Goal: Task Accomplishment & Management: Use online tool/utility

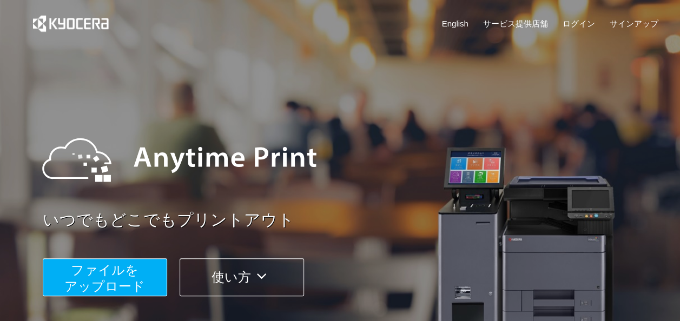
click at [107, 278] on span "ファイルを ​​アップロード" at bounding box center [104, 278] width 81 height 31
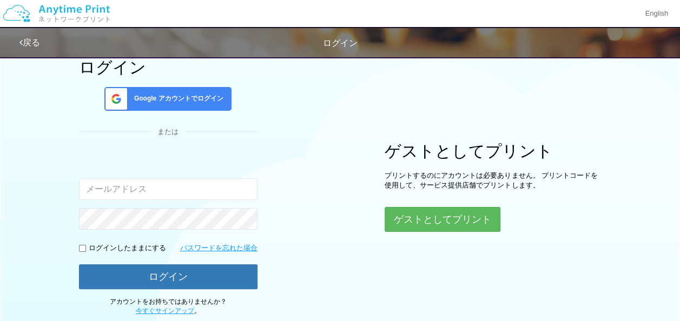
scroll to position [108, 0]
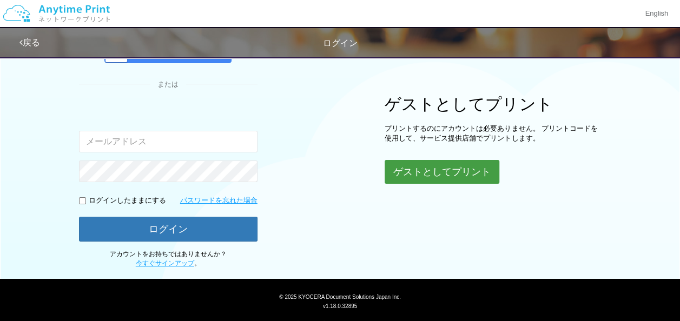
click at [481, 170] on button "ゲストとしてプリント" at bounding box center [442, 172] width 115 height 24
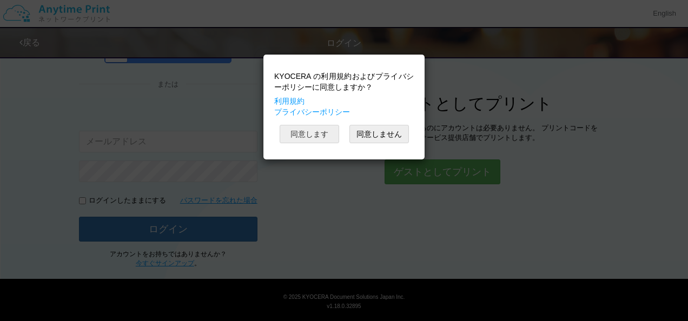
click at [305, 142] on button "同意します" at bounding box center [310, 134] width 60 height 18
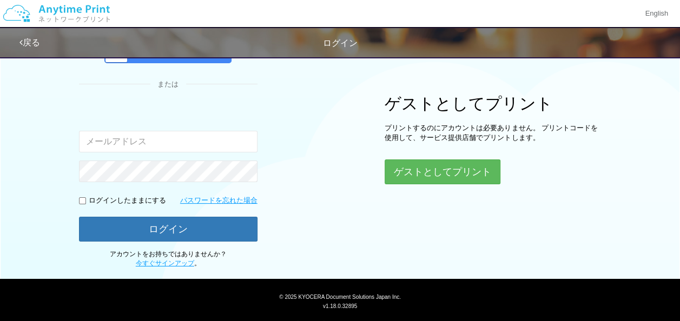
click at [308, 132] on div "KYOCERA の利用規約およびプライバシーポリシーに同意しますか？ 利用規約 プライバシーポリシー 同意します 同意しません" at bounding box center [340, 81] width 162 height 106
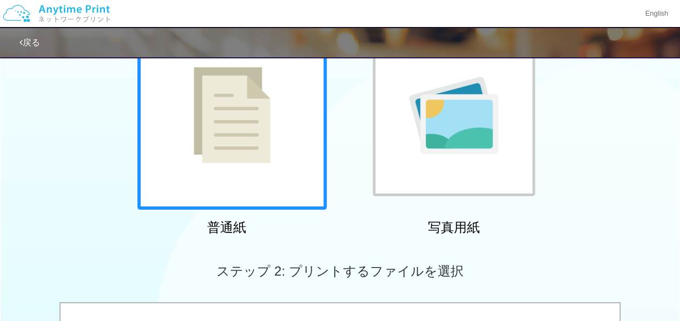
click at [263, 167] on div at bounding box center [231, 115] width 189 height 189
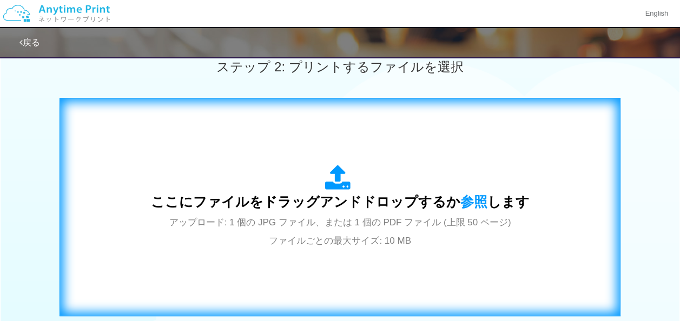
scroll to position [325, 0]
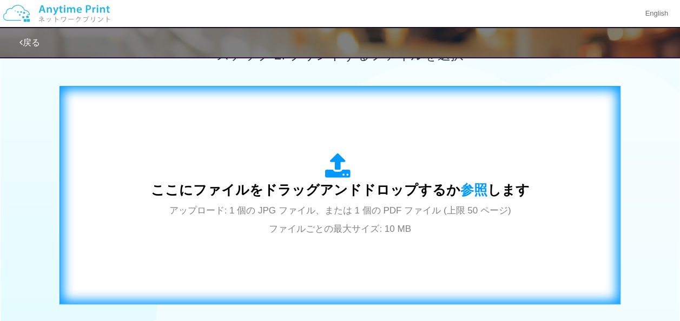
click at [345, 201] on div "ここにファイルをドラッグアンドドロップするか 参照 します アップロード: 1 個の JPG ファイル、または 1 個の PDF ファイル (上限 50 ペー…" at bounding box center [340, 195] width 379 height 84
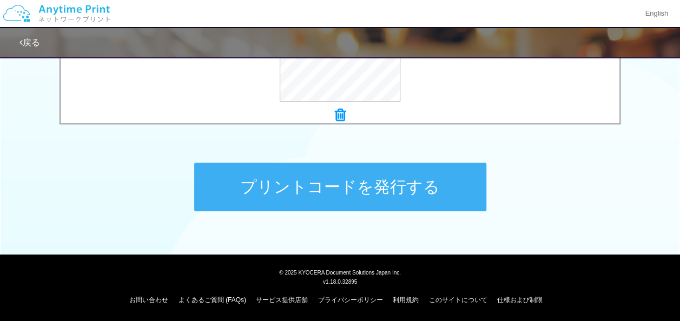
scroll to position [393, 0]
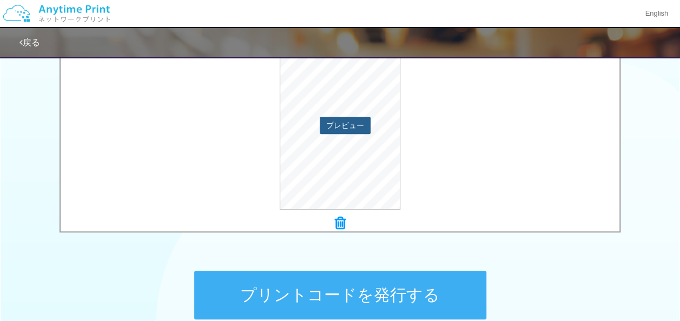
click at [345, 126] on button "プレビュー" at bounding box center [345, 125] width 51 height 17
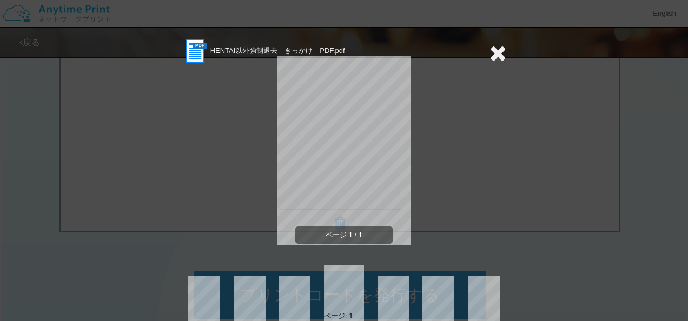
click at [500, 52] on icon at bounding box center [498, 53] width 17 height 22
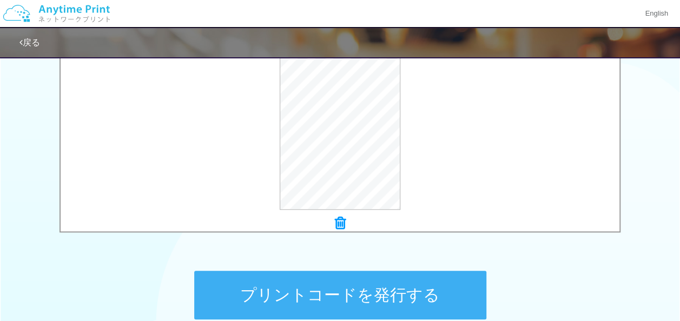
click at [399, 302] on button "プリントコードを発行する" at bounding box center [340, 295] width 292 height 49
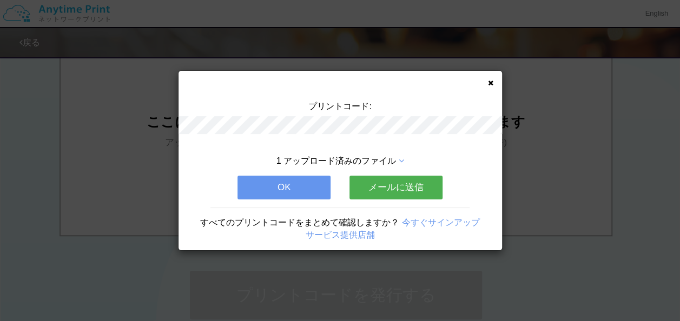
scroll to position [0, 0]
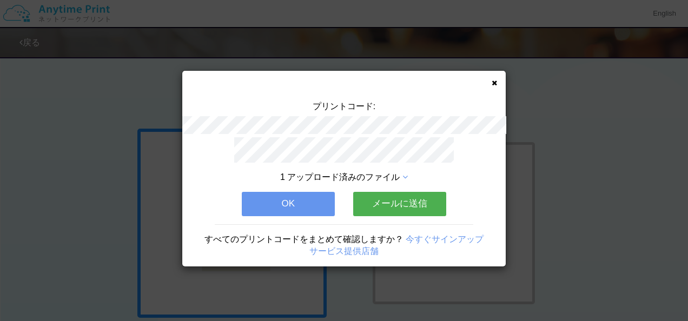
click at [384, 197] on button "メールに送信" at bounding box center [399, 204] width 93 height 24
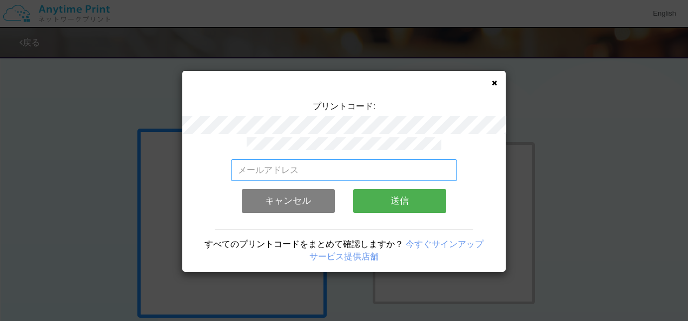
click at [367, 163] on input "email" at bounding box center [344, 171] width 227 height 22
type input "[EMAIL_ADDRESS][DOMAIN_NAME]"
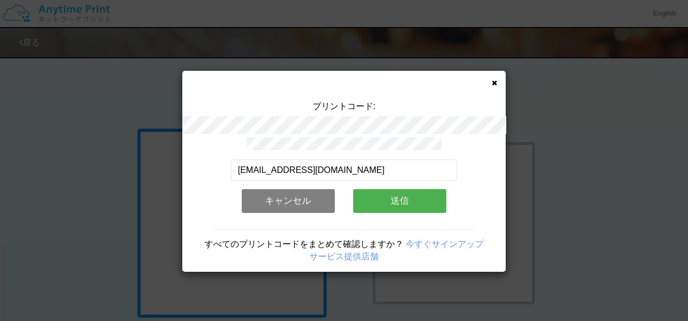
click at [405, 202] on button "送信" at bounding box center [399, 201] width 93 height 24
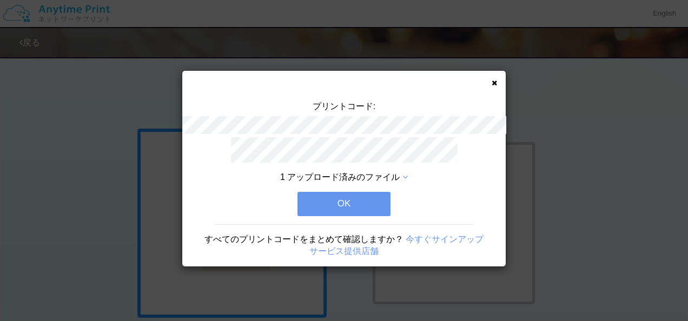
click at [356, 205] on button "OK" at bounding box center [344, 204] width 93 height 24
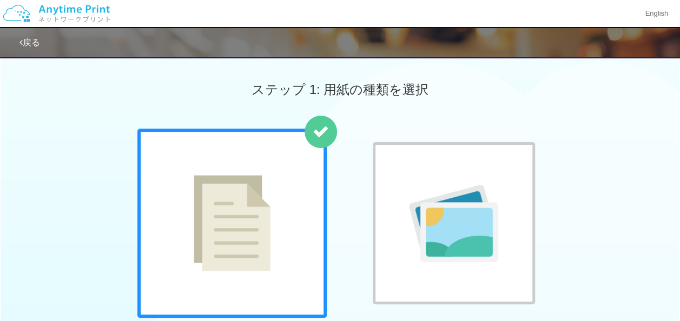
click at [261, 192] on img at bounding box center [232, 223] width 77 height 96
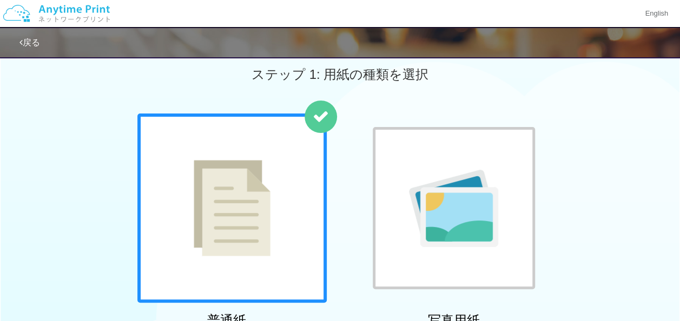
scroll to position [162, 0]
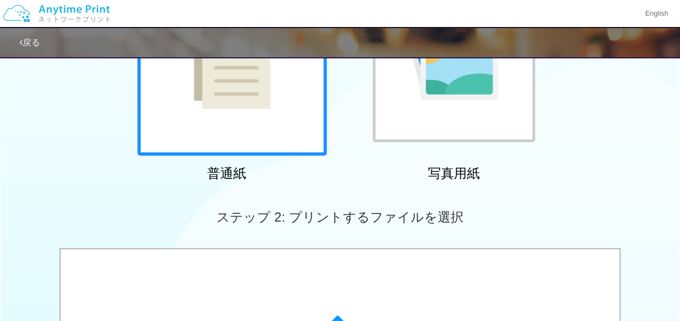
click at [234, 138] on div at bounding box center [231, 60] width 189 height 189
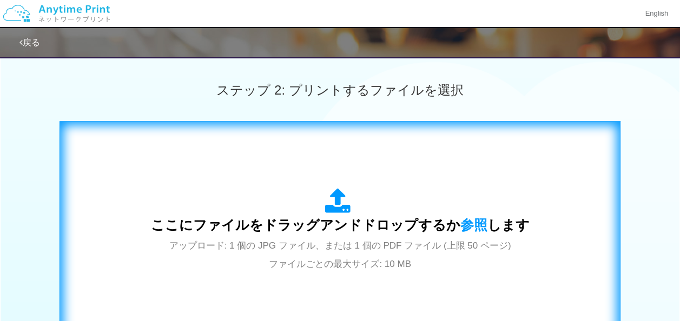
scroll to position [325, 0]
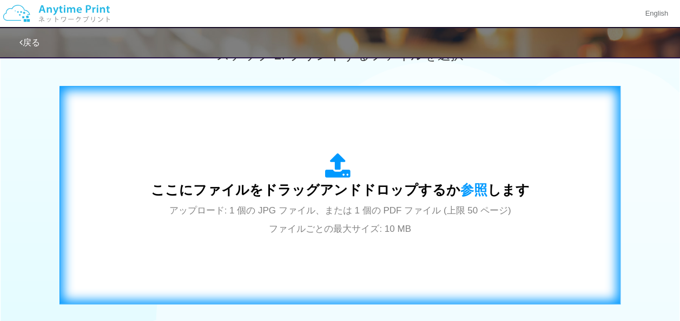
click at [419, 185] on span "ここにファイルをドラッグアンドドロップするか 参照 します" at bounding box center [340, 189] width 379 height 15
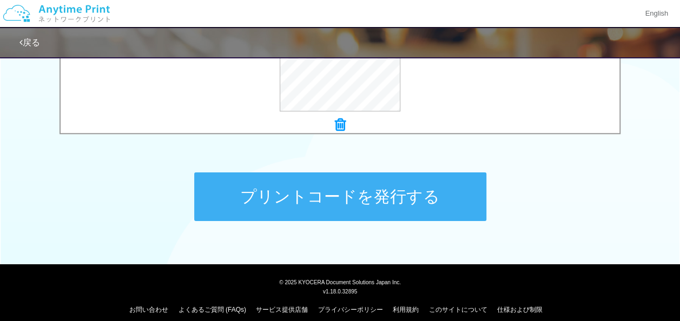
scroll to position [501, 0]
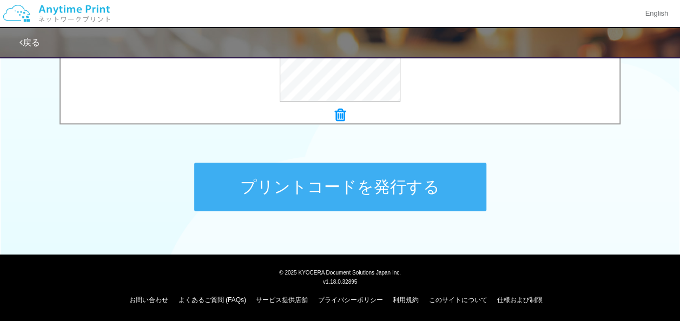
click at [376, 186] on button "プリントコードを発行する" at bounding box center [340, 187] width 292 height 49
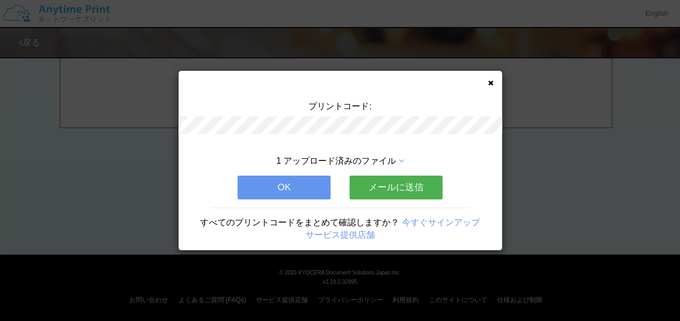
scroll to position [0, 0]
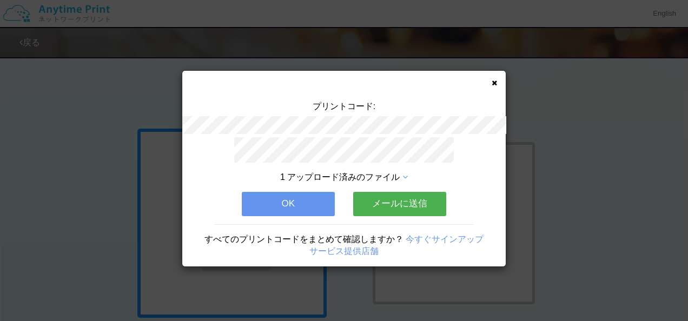
click at [403, 204] on button "メールに送信" at bounding box center [399, 204] width 93 height 24
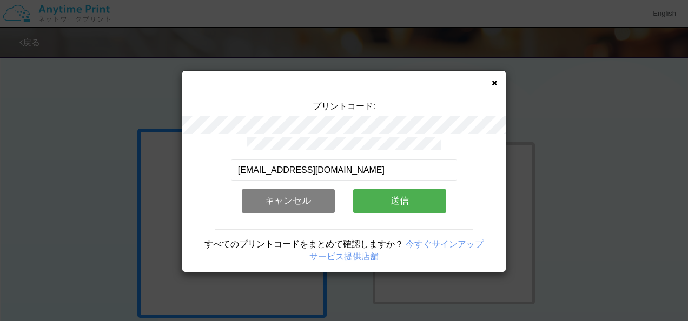
click at [385, 201] on button "送信" at bounding box center [399, 201] width 93 height 24
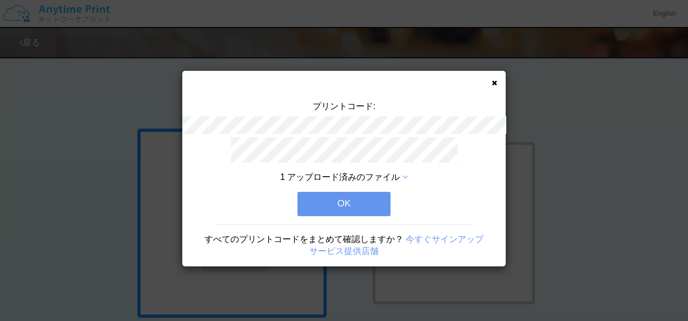
click at [355, 206] on button "OK" at bounding box center [344, 204] width 93 height 24
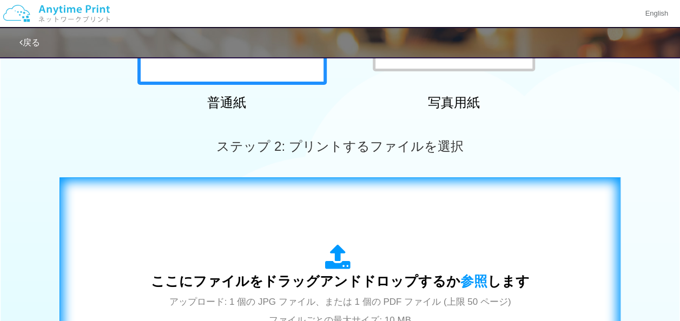
scroll to position [108, 0]
